Goal: Information Seeking & Learning: Compare options

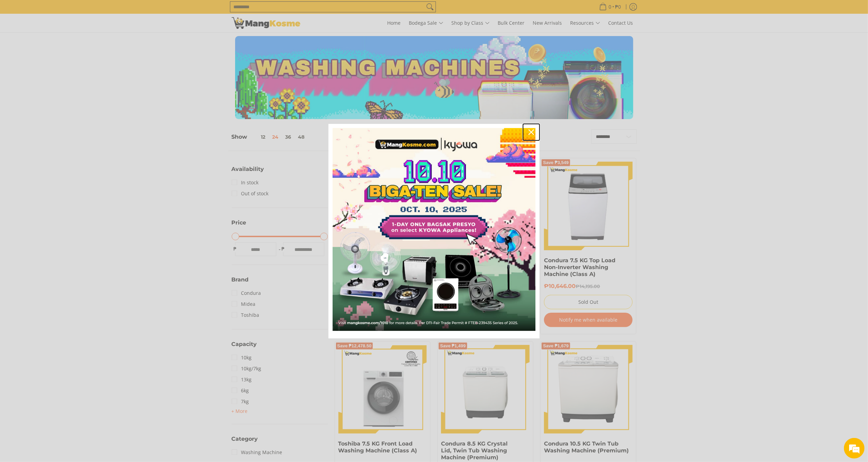
click at [529, 135] on icon "close icon" at bounding box center [531, 131] width 5 height 5
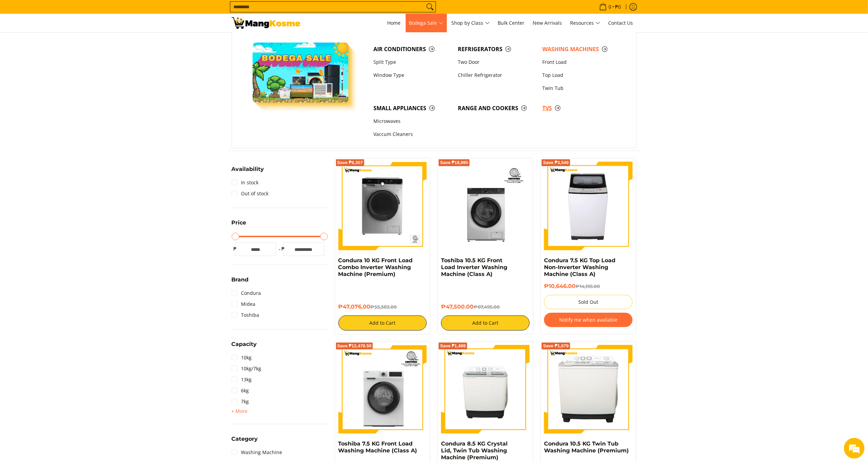
click at [545, 111] on span "TVs" at bounding box center [581, 108] width 78 height 9
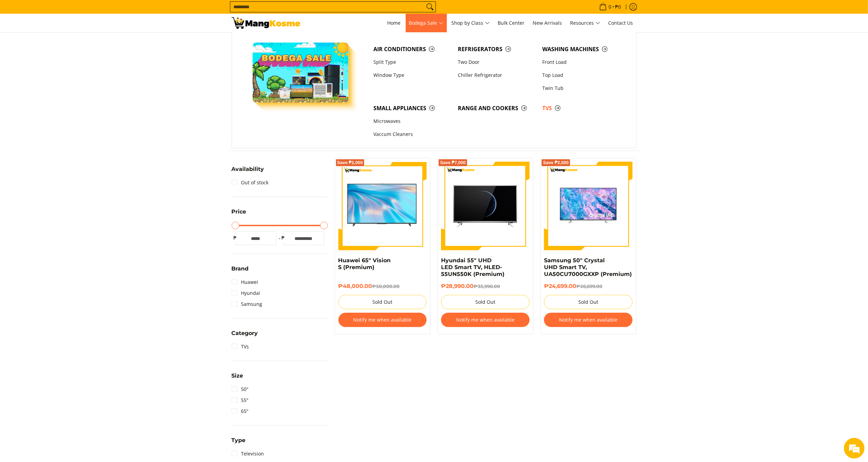
click at [434, 19] on span "Bodega Sale" at bounding box center [426, 23] width 34 height 9
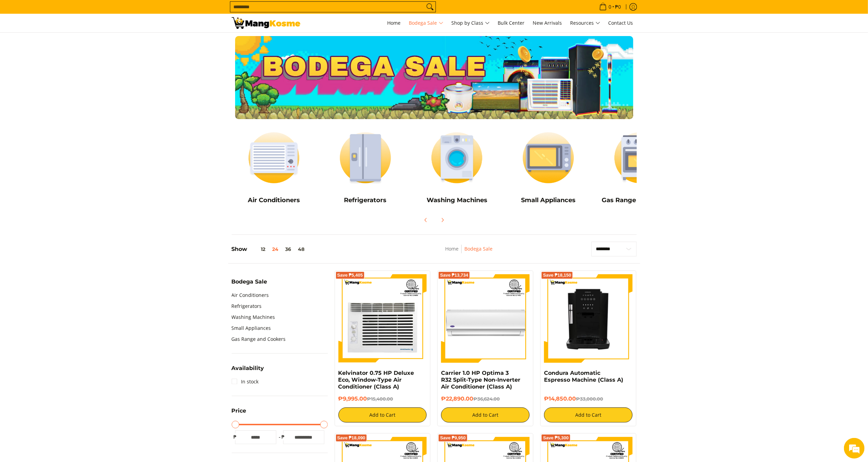
click at [304, 5] on input "Search..." at bounding box center [327, 7] width 194 height 10
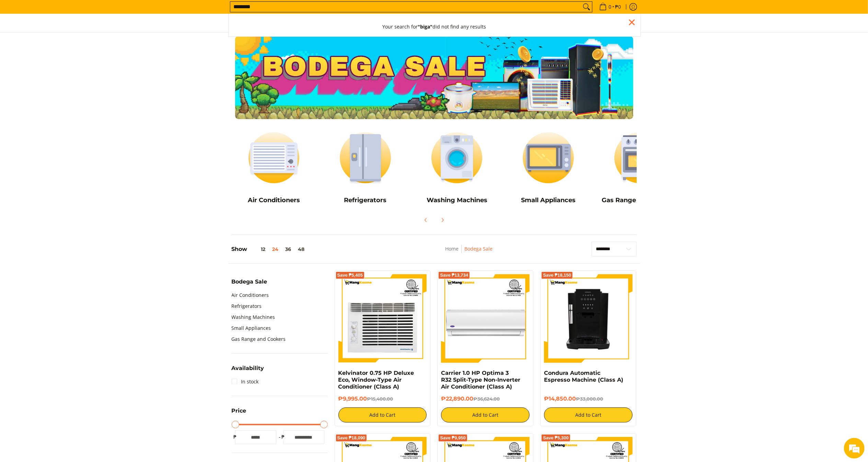
type input "********"
click at [581, 2] on button "Search" at bounding box center [586, 7] width 11 height 10
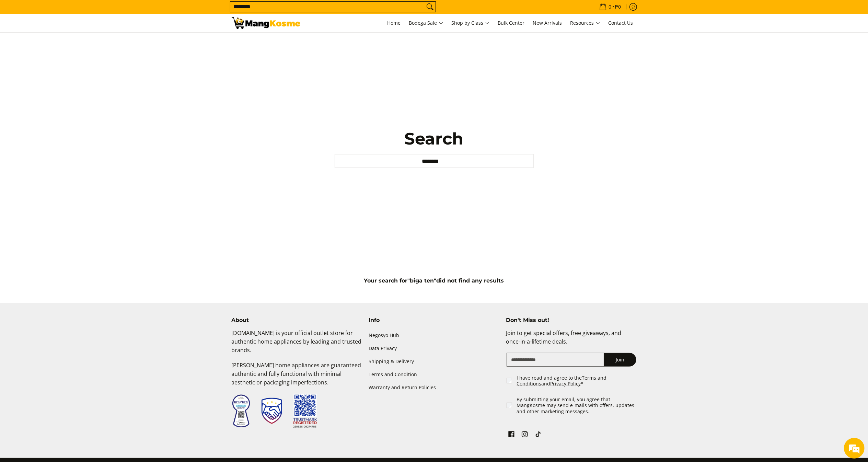
click at [415, 8] on input "********" at bounding box center [327, 7] width 194 height 10
click at [747, 130] on div "Search Search... ********" at bounding box center [434, 148] width 868 height 231
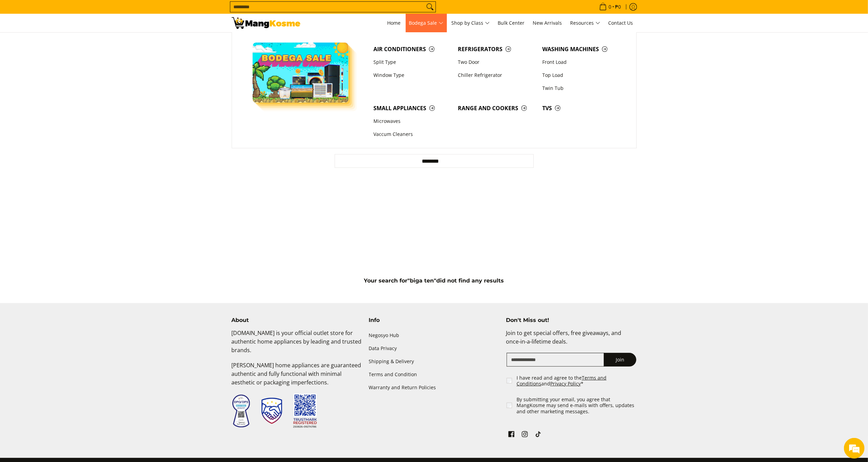
click at [434, 25] on span "Bodega Sale" at bounding box center [426, 23] width 34 height 9
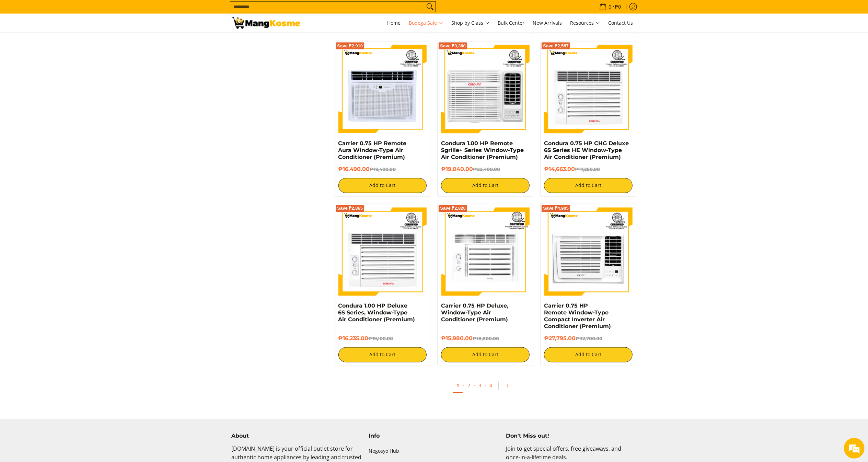
scroll to position [1347, 0]
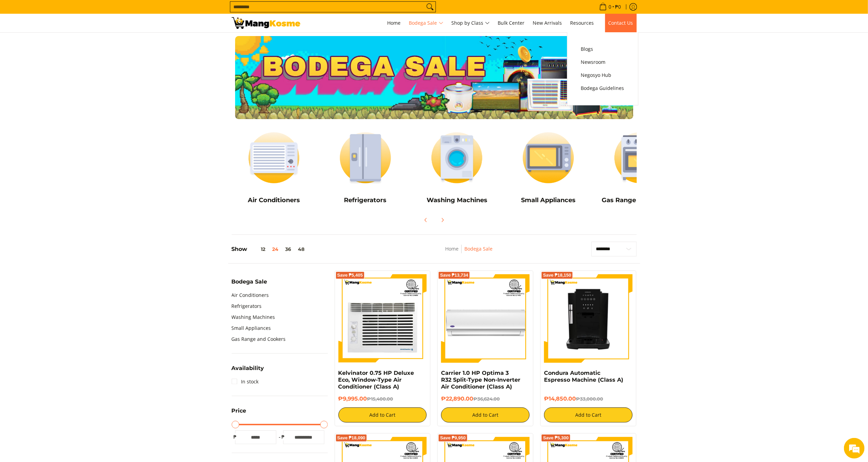
scroll to position [0, 0]
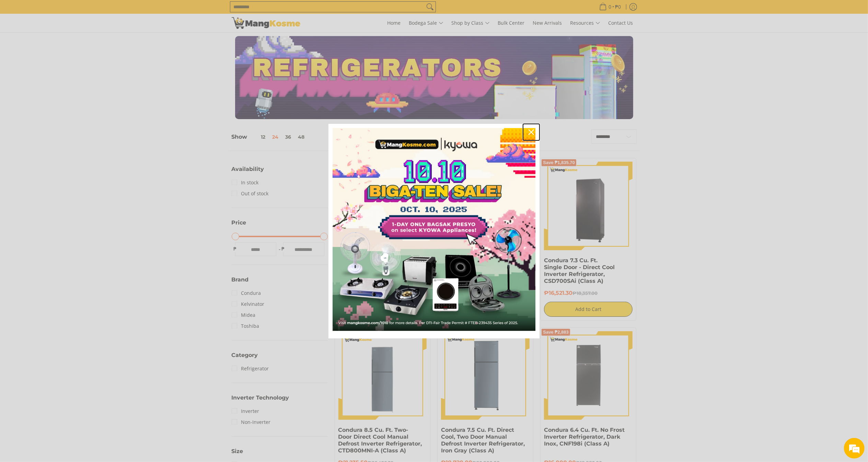
click at [528, 133] on div "Close" at bounding box center [531, 132] width 11 height 11
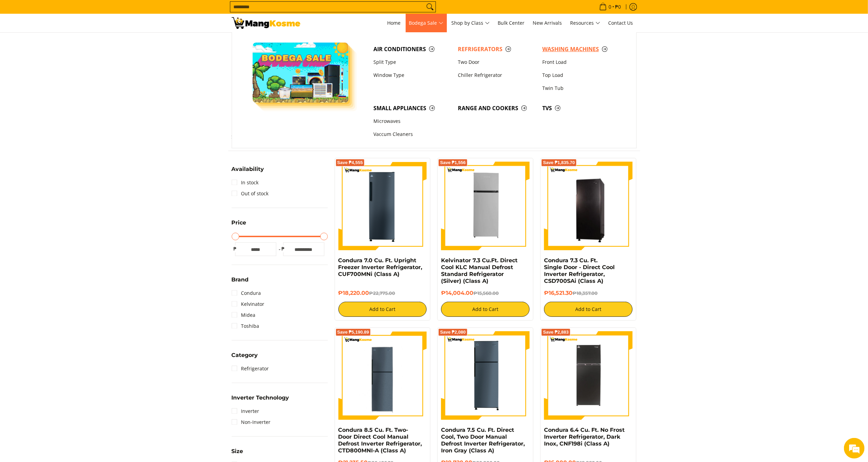
click at [547, 52] on span "Washing Machines" at bounding box center [581, 49] width 78 height 9
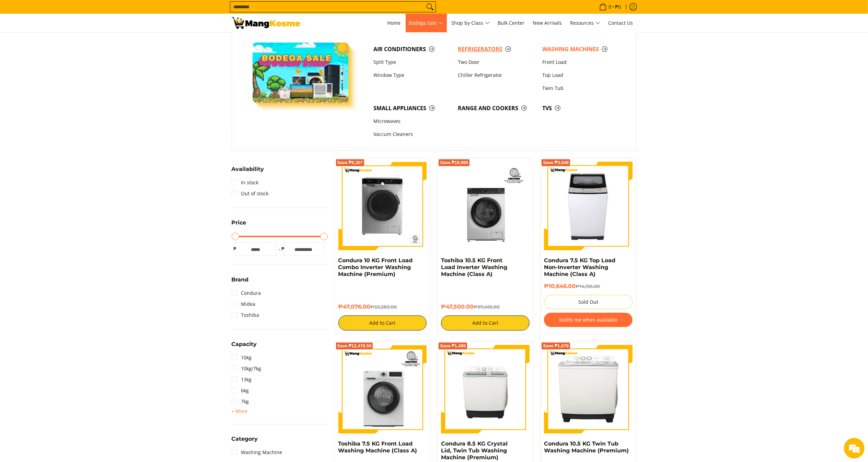
click at [483, 51] on span "Refrigerators" at bounding box center [497, 49] width 78 height 9
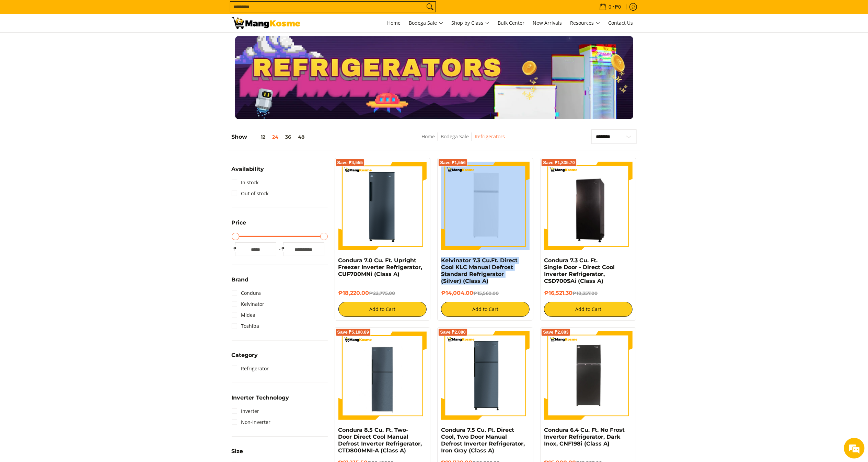
drag, startPoint x: 494, startPoint y: 282, endPoint x: 441, endPoint y: 258, distance: 58.1
click at [441, 258] on div "Save ₱1,556 Kelvinator 7.3 Cu.Ft. Direct Cool KLC Manual Defrost Standard Refri…" at bounding box center [485, 239] width 96 height 163
copy div "Kelvinator 7.3 Cu.Ft. Direct Cool KLC Manual Defrost Standard Refrigerator (Sil…"
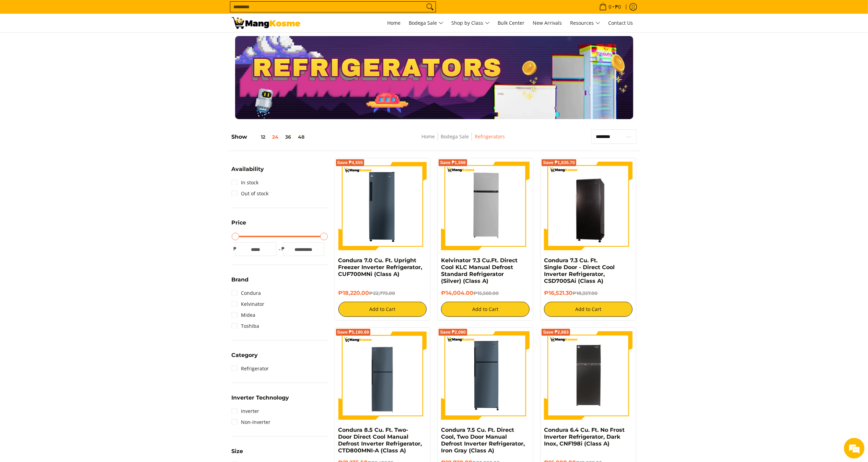
drag, startPoint x: 497, startPoint y: 284, endPoint x: 435, endPoint y: 263, distance: 65.3
click at [435, 263] on div "Save ₱1,556 Kelvinator 7.3 Cu.Ft. Direct Cool KLC Manual Defrost Standard Refri…" at bounding box center [485, 239] width 103 height 163
copy link "Kelvinator 7.3 Cu.Ft. Direct Cool KLC Manual Defrost Standard Refrigerator (Sil…"
copy h6 "₱14,004.00"
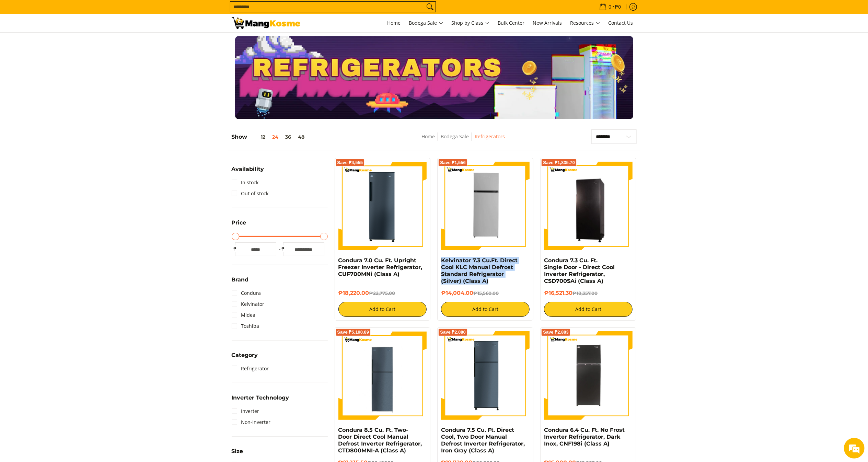
drag, startPoint x: 477, startPoint y: 295, endPoint x: 440, endPoint y: 292, distance: 36.5
click at [440, 292] on div "Save ₱1,556 Kelvinator 7.3 Cu.Ft. Direct Cool KLC Manual Defrost Standard Refri…" at bounding box center [485, 239] width 96 height 163
copy link "Condura 7.3 Cu. Ft. Single Door - Direct Cool Inverter Refrigerator, CSD700SAi …"
drag, startPoint x: 608, startPoint y: 284, endPoint x: 541, endPoint y: 258, distance: 71.5
click at [541, 258] on div "Save ₱1,835.70 Condura 7.3 Cu. Ft. Single Door - Direct Cool Inverter Refrigera…" at bounding box center [588, 239] width 96 height 163
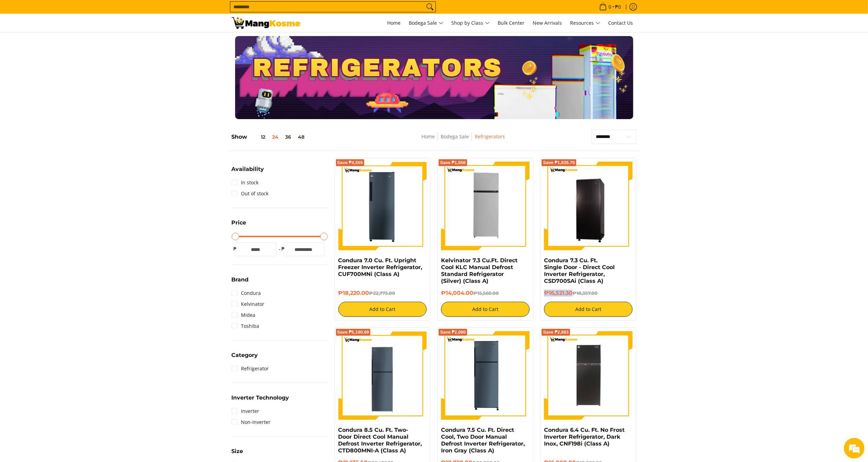
drag, startPoint x: 573, startPoint y: 295, endPoint x: 544, endPoint y: 292, distance: 29.7
click at [544, 292] on div "Save ₱1,835.70 Condura 7.3 Cu. Ft. Single Door - Direct Cool Inverter Refrigera…" at bounding box center [588, 239] width 96 height 163
copy h6 "₱16,521.30"
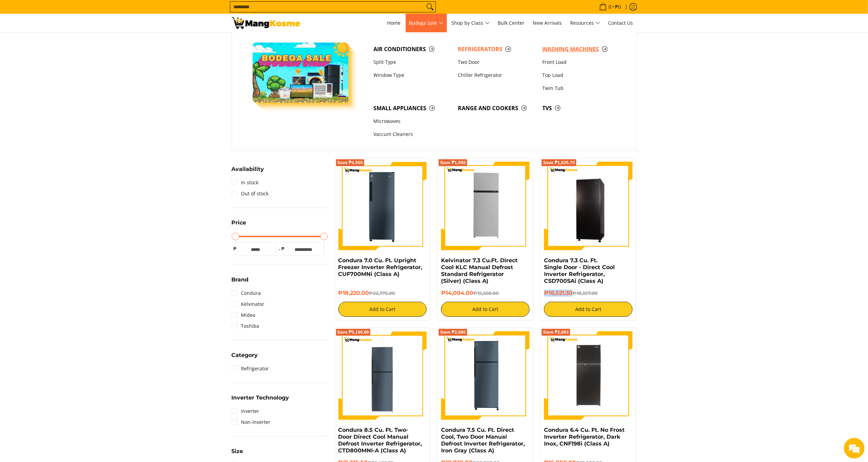
click at [574, 51] on span "Washing Machines" at bounding box center [581, 49] width 78 height 9
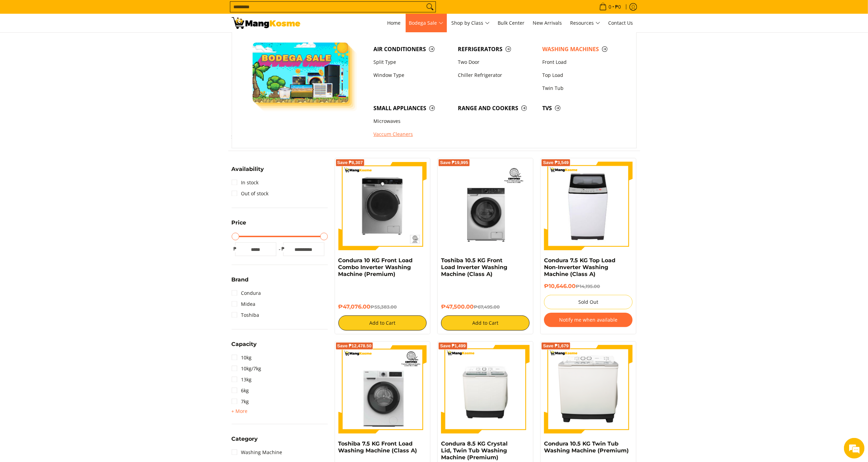
click at [404, 134] on link "Vaccum Cleaners" at bounding box center [412, 134] width 84 height 13
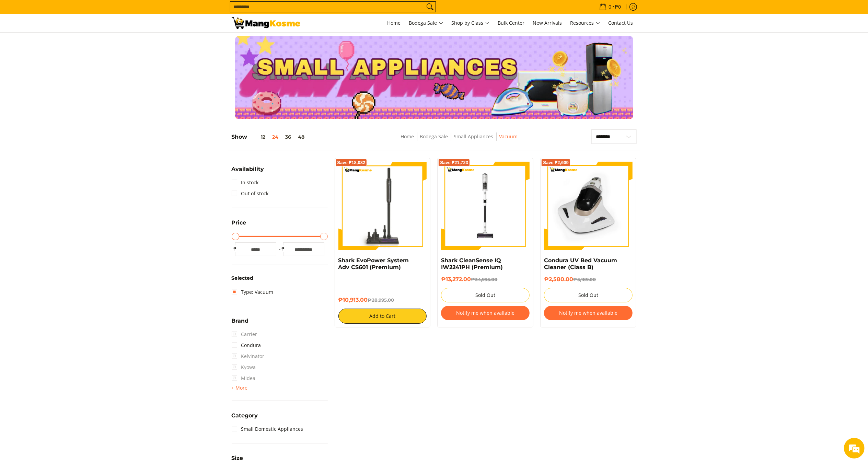
click at [350, 4] on input "Search..." at bounding box center [327, 7] width 194 height 10
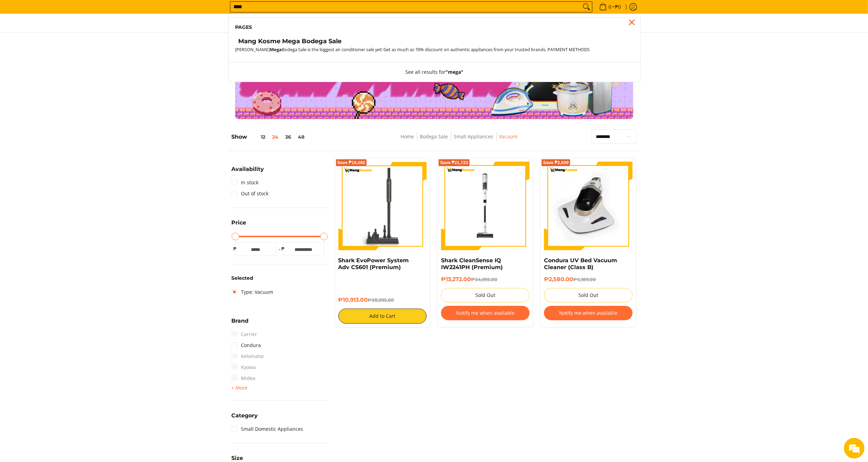
type input "****"
click at [326, 41] on h4 "Mang Kosme Mega Bodega Sale" at bounding box center [290, 41] width 103 height 8
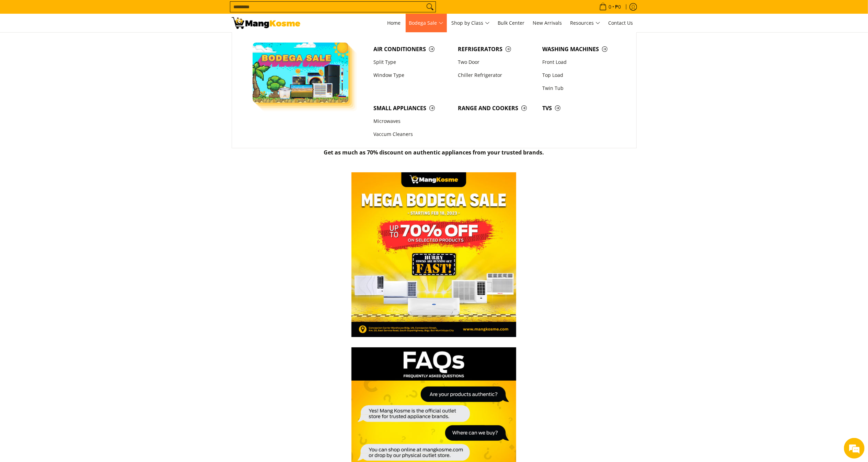
click at [415, 22] on span "Bodega Sale" at bounding box center [426, 23] width 34 height 9
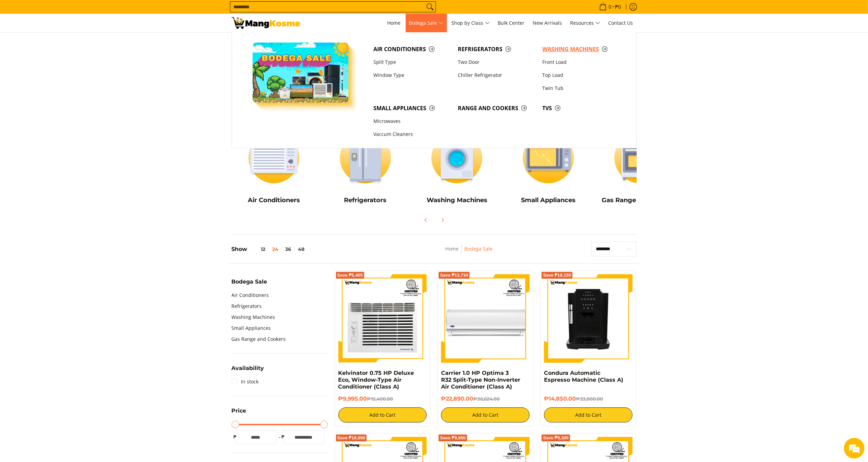
click at [573, 54] on link "Washing Machines" at bounding box center [581, 49] width 84 height 13
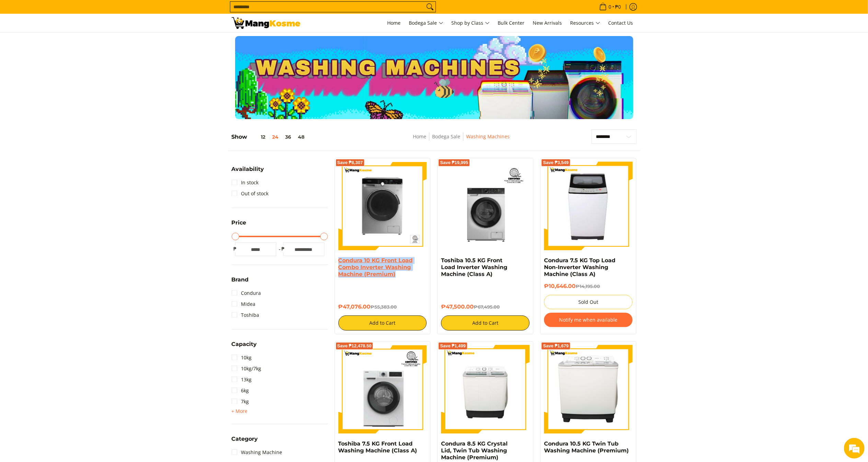
copy link "Condura 10 KG Front Load Combo Inverter Washing Machine (Premium)"
drag, startPoint x: 406, startPoint y: 275, endPoint x: 333, endPoint y: 260, distance: 74.3
click at [333, 260] on div "Save ₱8,307 Condura 10 KG Front Load Combo Inverter Washing Machine (Premium) ₱…" at bounding box center [382, 246] width 103 height 176
copy h6 "₱47,076.00"
drag, startPoint x: 371, startPoint y: 310, endPoint x: 334, endPoint y: 307, distance: 37.5
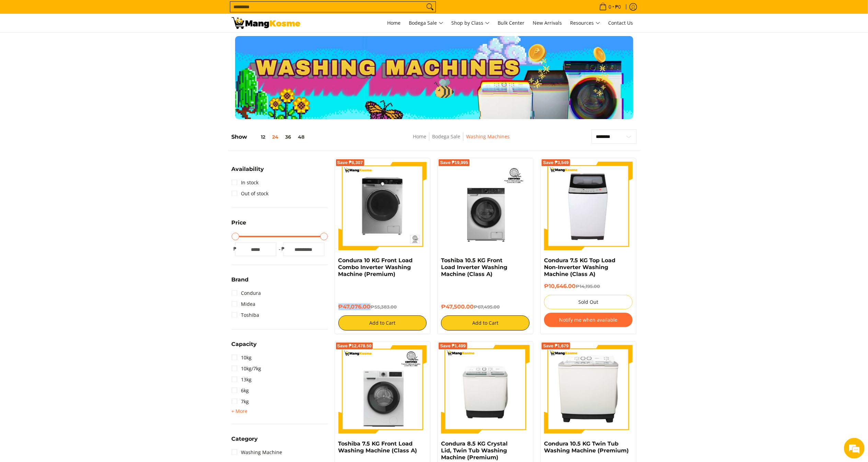
click at [334, 307] on div "Save ₱8,307 Condura 10 KG Front Load Combo Inverter Washing Machine (Premium) ₱…" at bounding box center [382, 246] width 103 height 176
drag, startPoint x: 502, startPoint y: 280, endPoint x: 439, endPoint y: 261, distance: 65.3
click at [439, 261] on div "Save ₱19,995 Toshiba 10.5 KG Front Load Inverter Washing Machine (Class A) ₱47,…" at bounding box center [485, 246] width 96 height 176
copy link "Toshiba 10.5 KG Front Load Inverter Washing Machine (Class A)"
copy h6 "₱47,500.00"
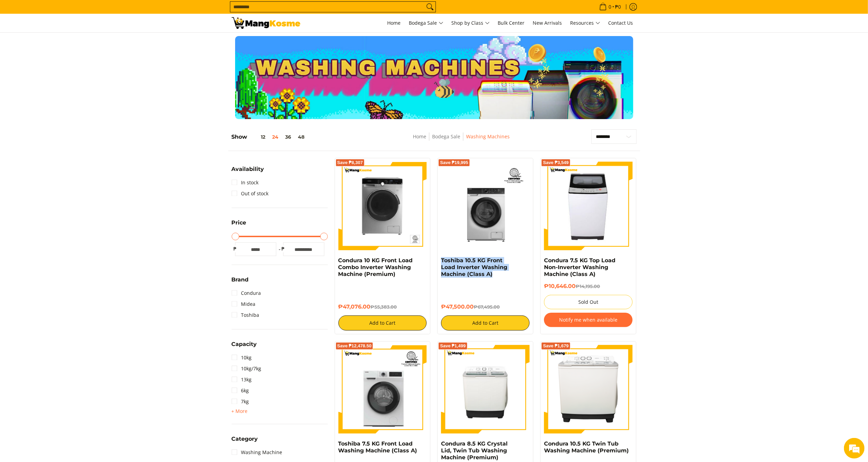
drag, startPoint x: 476, startPoint y: 309, endPoint x: 440, endPoint y: 306, distance: 35.8
click at [440, 306] on div "Save ₱19,995 Toshiba 10.5 KG Front Load Inverter Washing Machine (Class A) ₱47,…" at bounding box center [485, 246] width 96 height 176
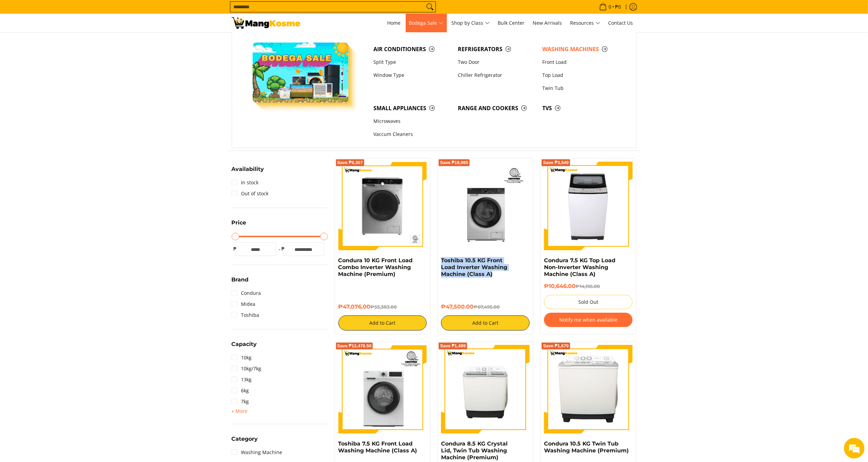
click at [434, 24] on span "Bodega Sale" at bounding box center [426, 23] width 34 height 9
